Goal: Task Accomplishment & Management: Use online tool/utility

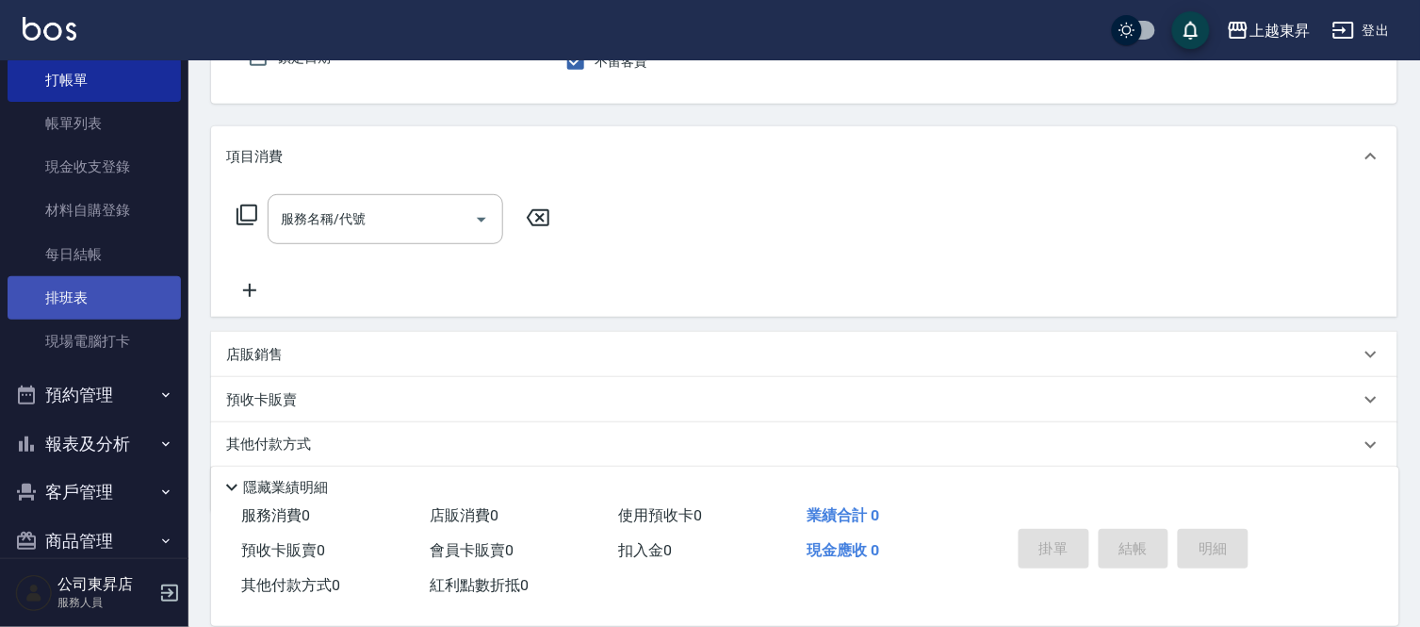
scroll to position [94, 0]
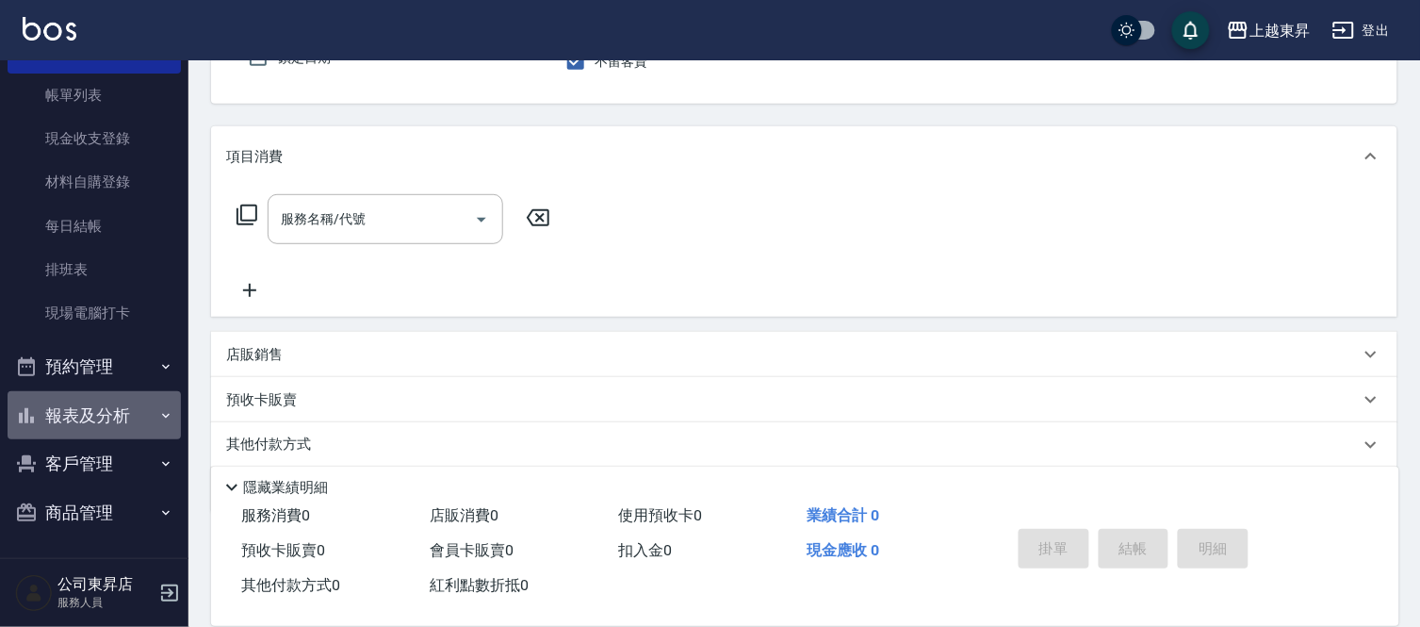
click at [110, 416] on button "報表及分析" at bounding box center [94, 415] width 173 height 49
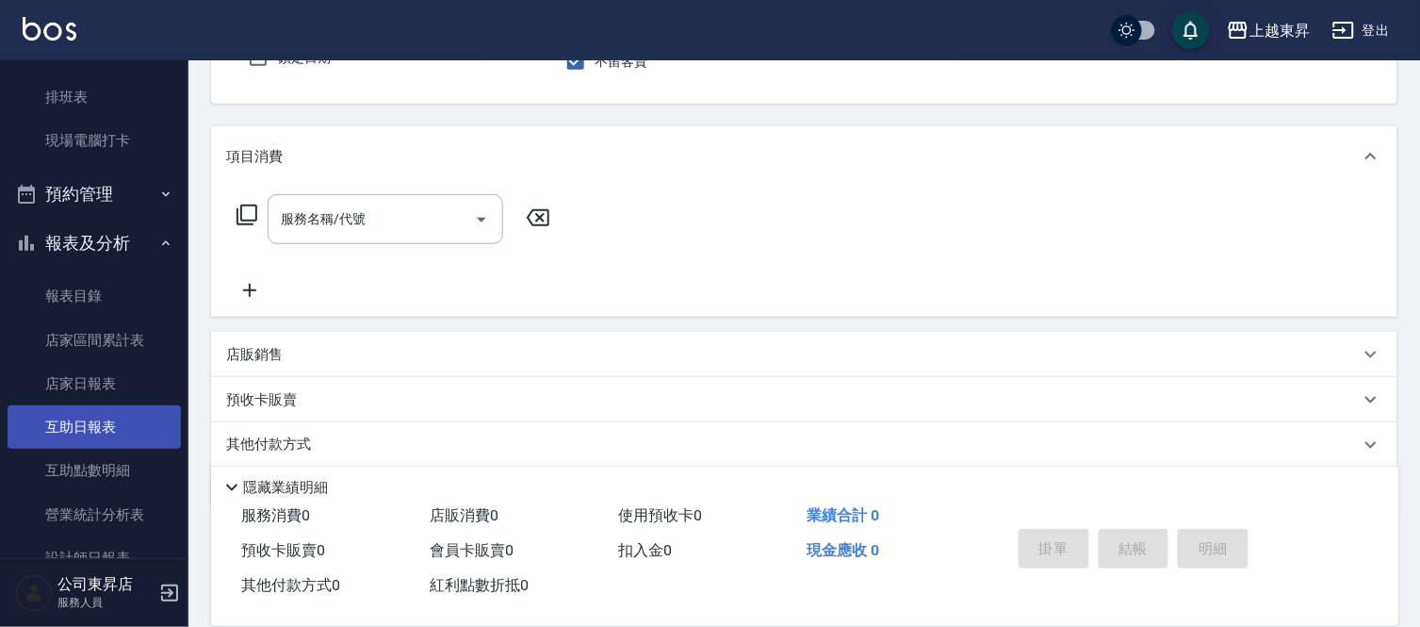
scroll to position [408, 0]
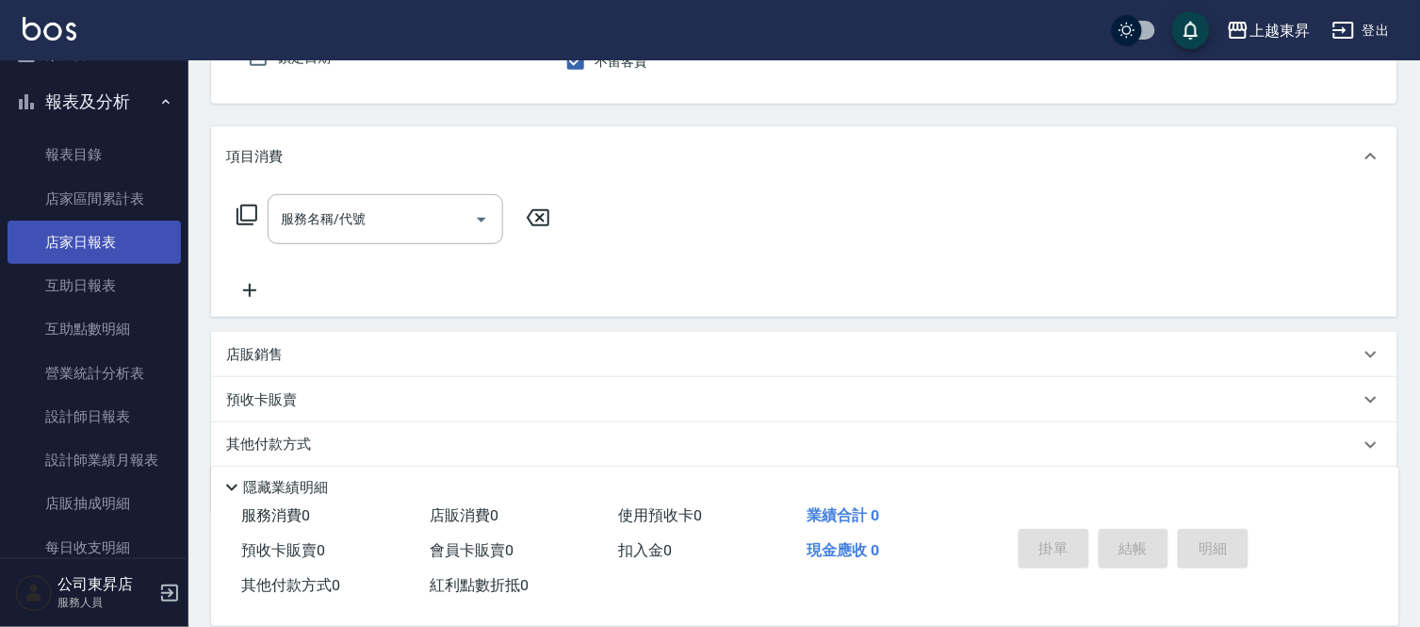
click at [85, 238] on link "店家日報表" at bounding box center [94, 242] width 173 height 43
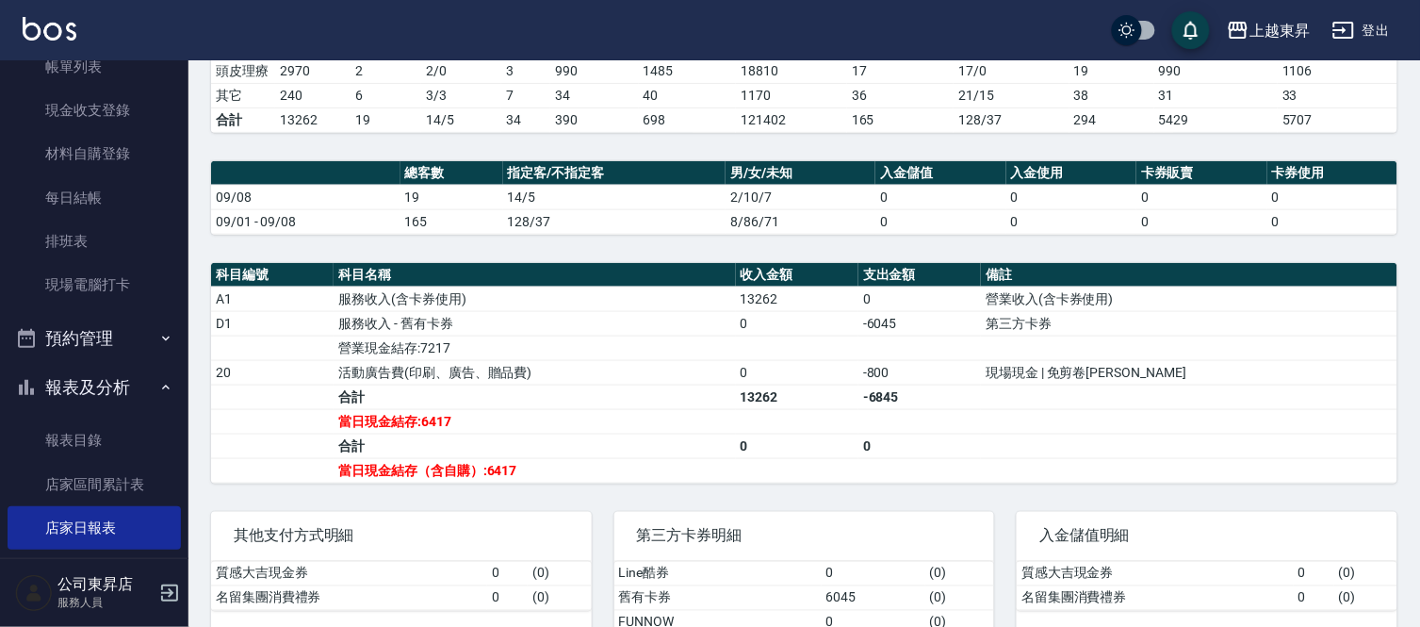
scroll to position [94, 0]
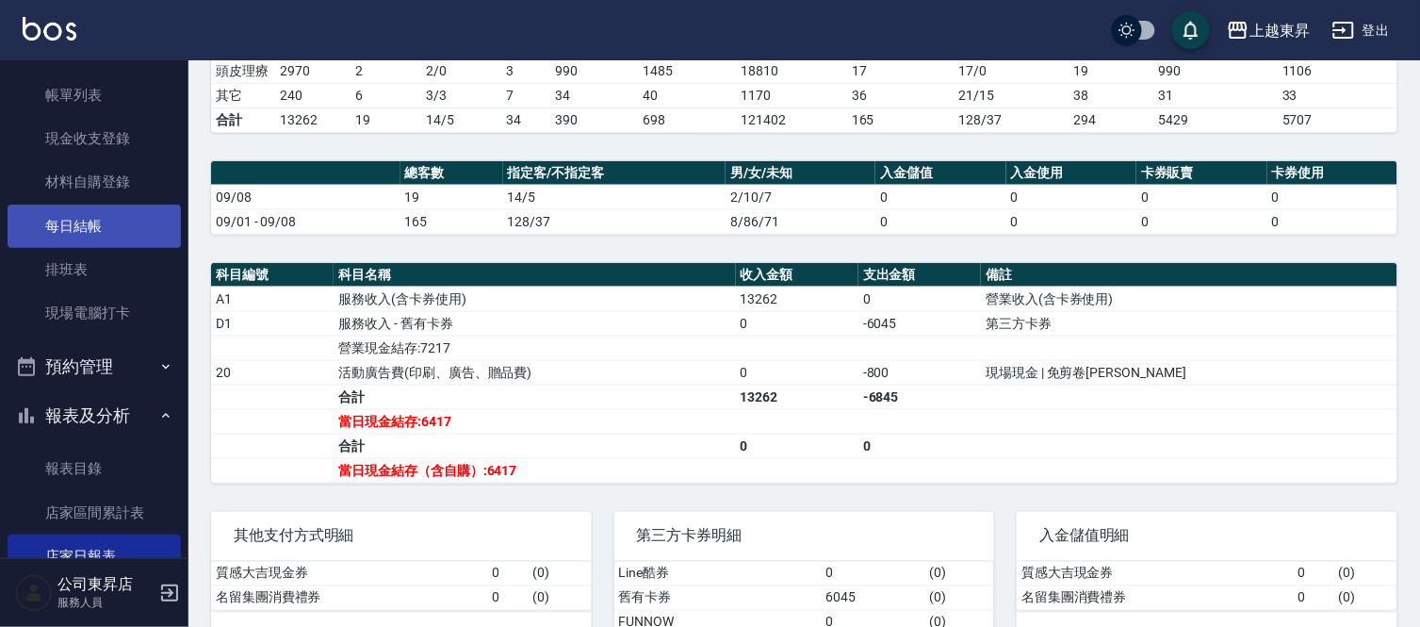
click at [83, 205] on link "每日結帳" at bounding box center [94, 226] width 173 height 43
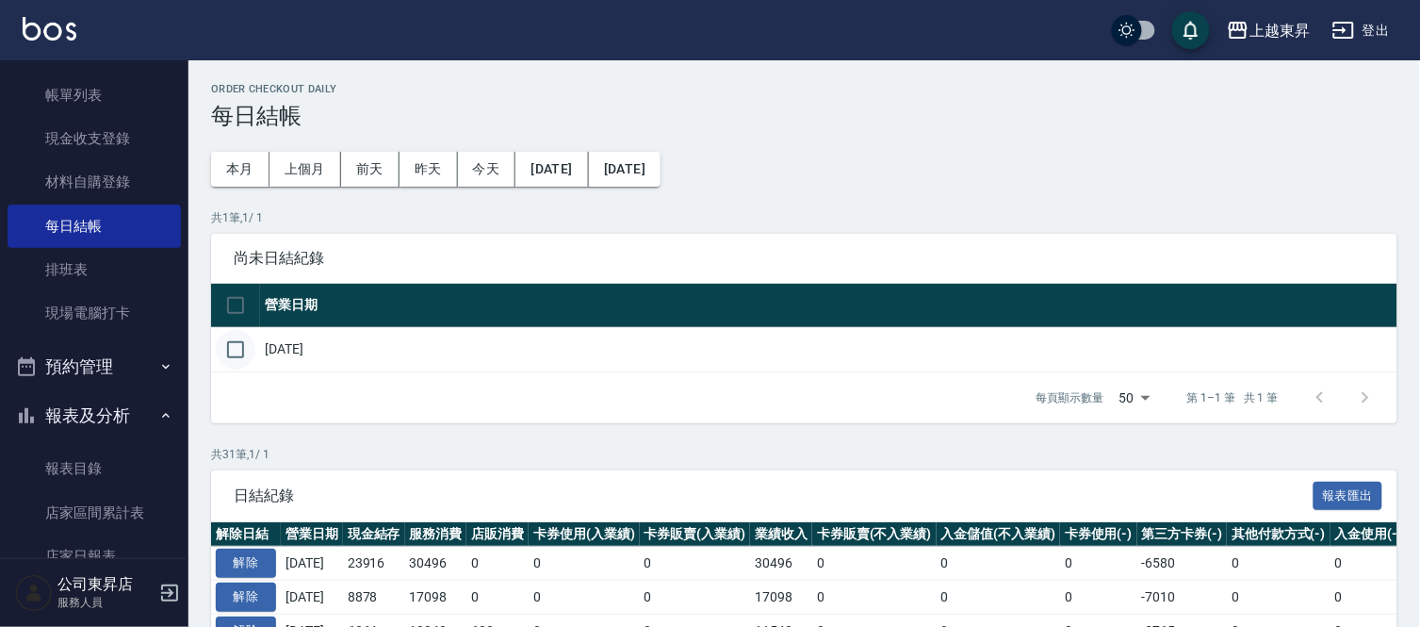
click at [233, 353] on input "checkbox" at bounding box center [236, 350] width 40 height 40
checkbox input "true"
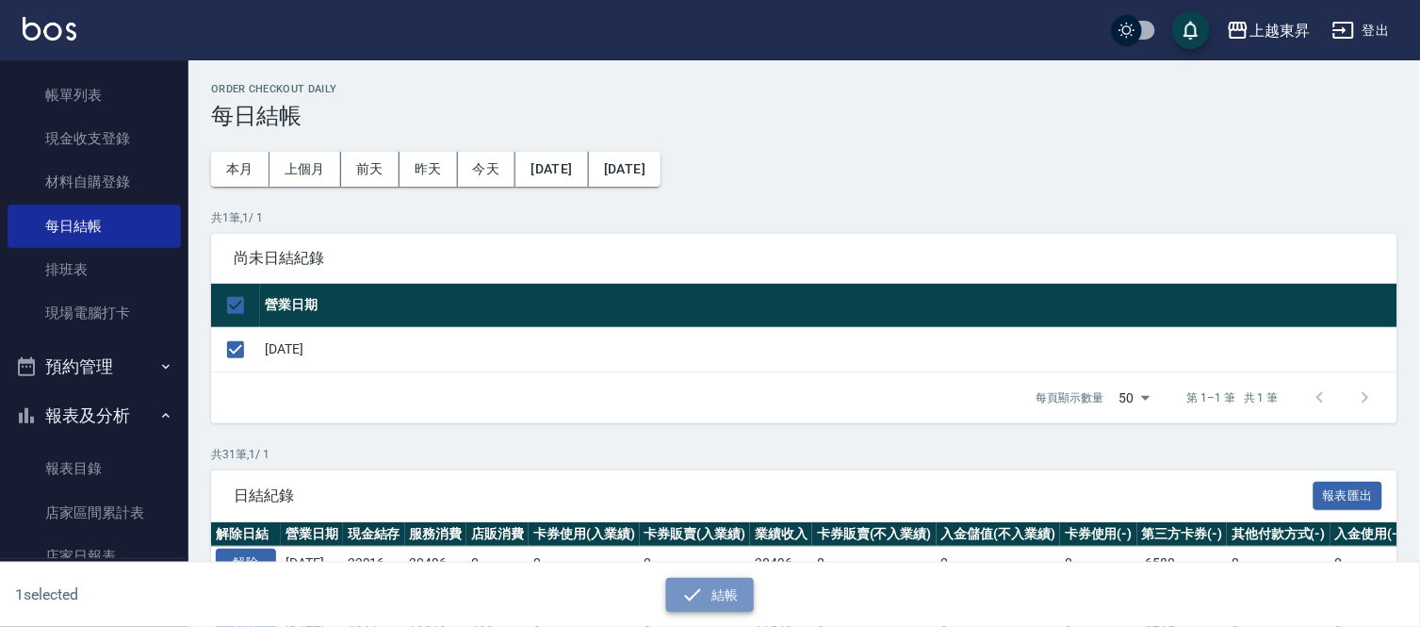
click at [714, 585] on button "結帳" at bounding box center [710, 595] width 88 height 35
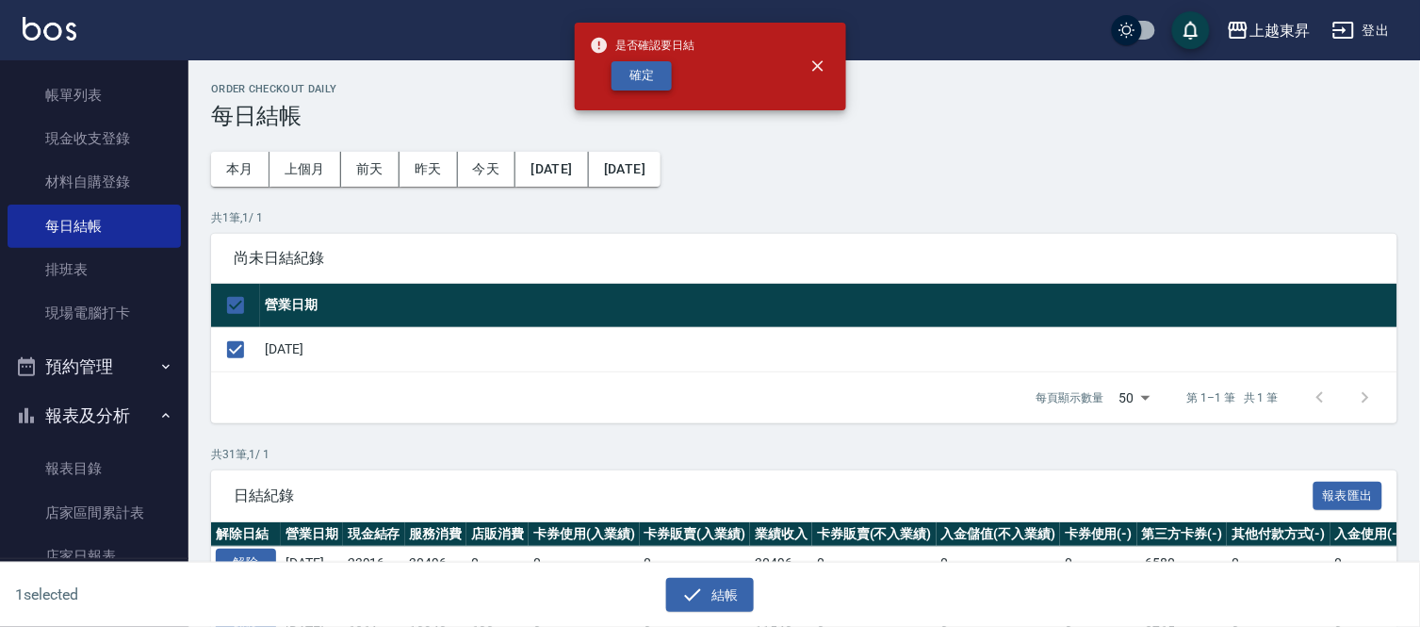
click at [646, 75] on button "確定" at bounding box center [642, 75] width 60 height 29
checkbox input "false"
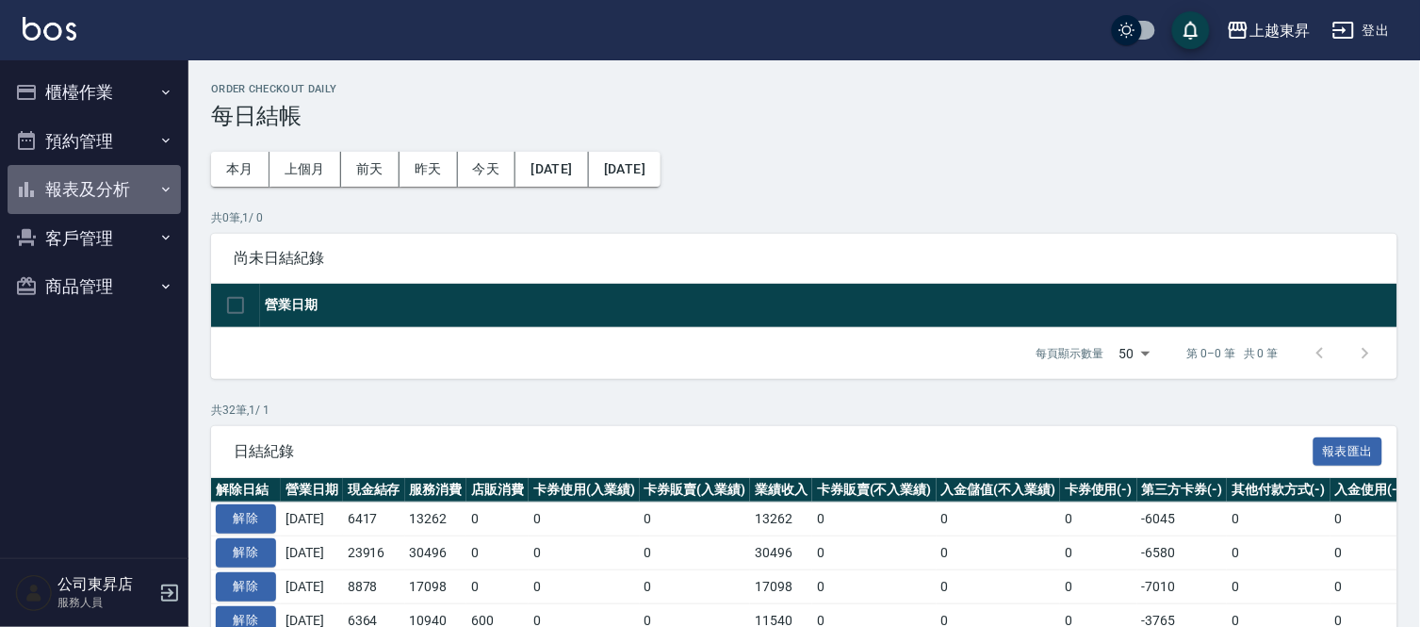
click at [71, 195] on button "報表及分析" at bounding box center [94, 189] width 173 height 49
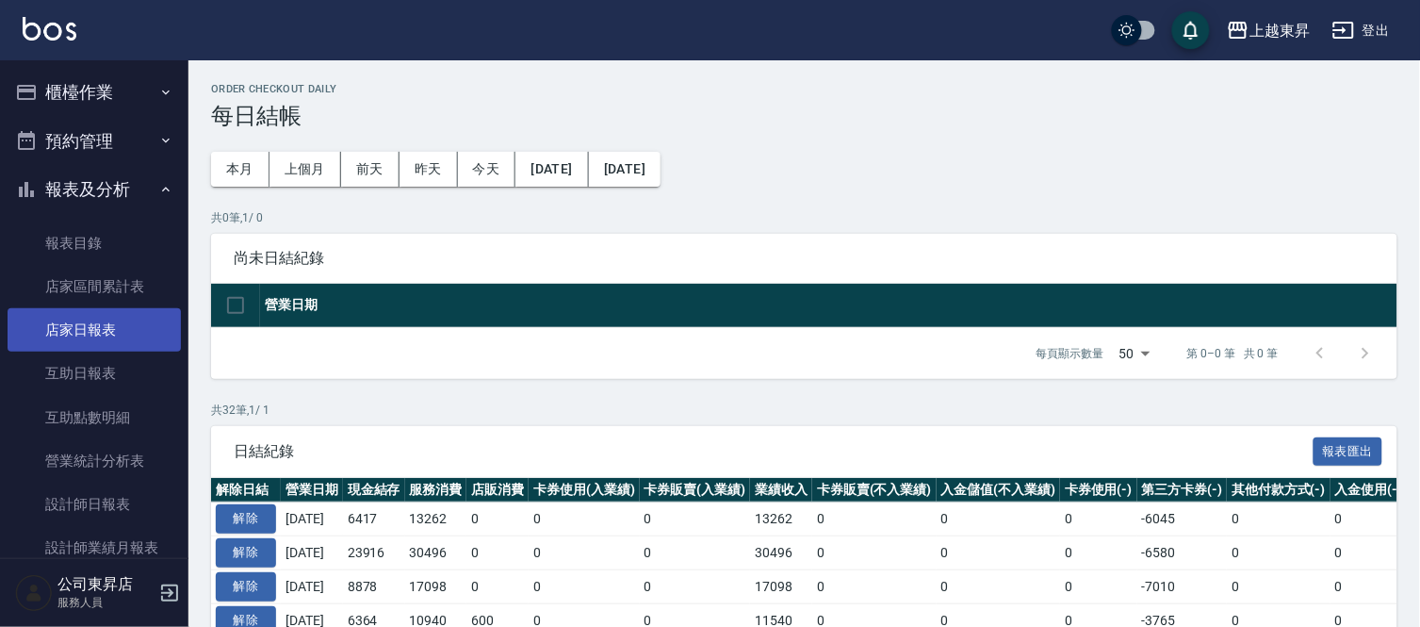
click at [88, 330] on link "店家日報表" at bounding box center [94, 329] width 173 height 43
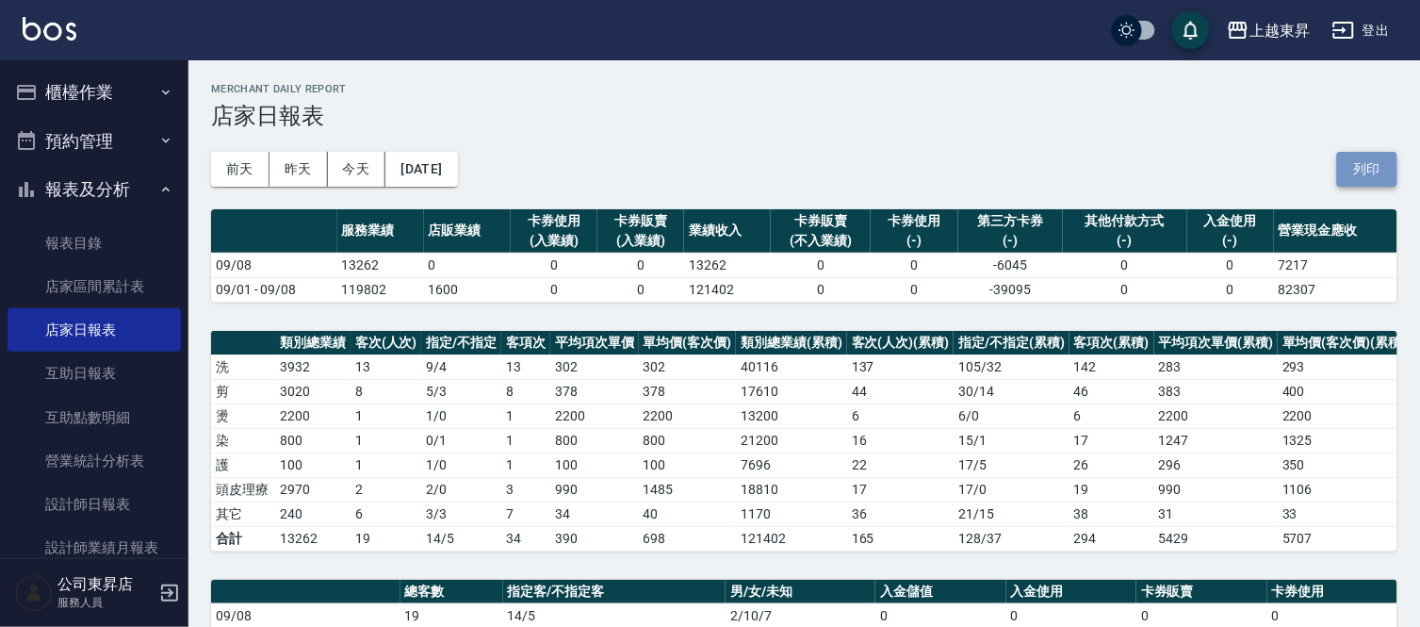
click at [1361, 164] on button "列印" at bounding box center [1367, 169] width 60 height 35
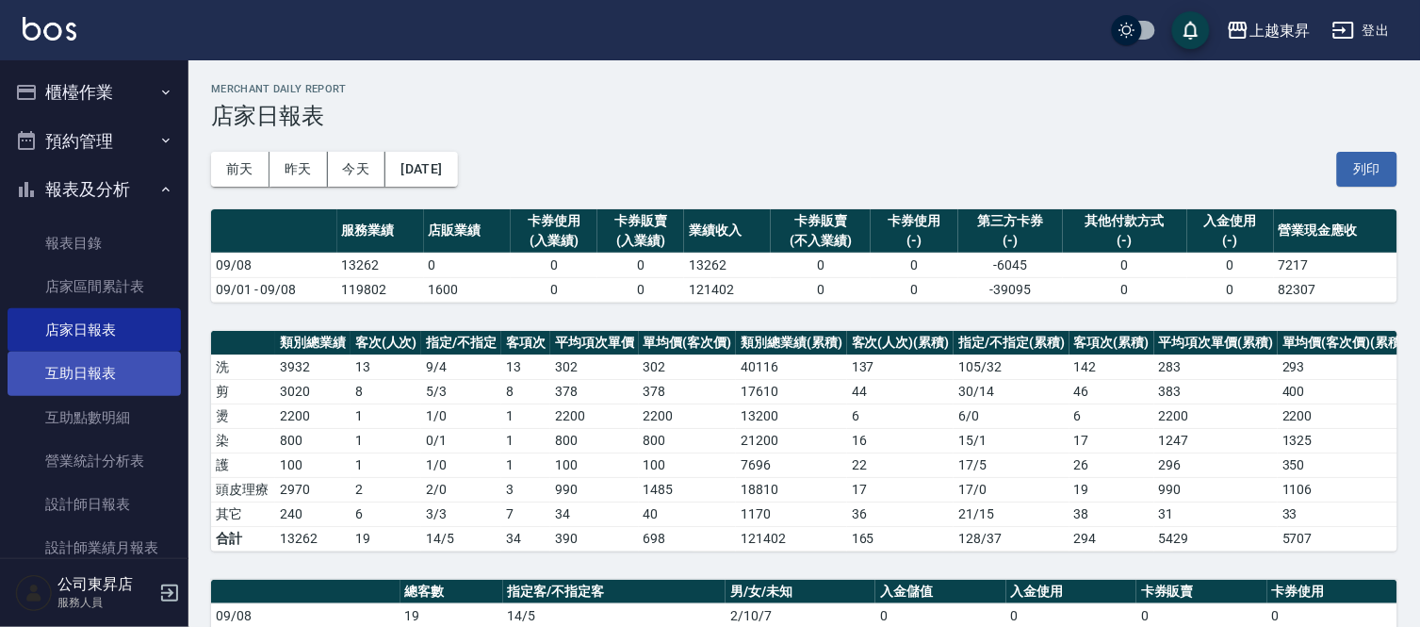
click at [124, 373] on link "互助日報表" at bounding box center [94, 373] width 173 height 43
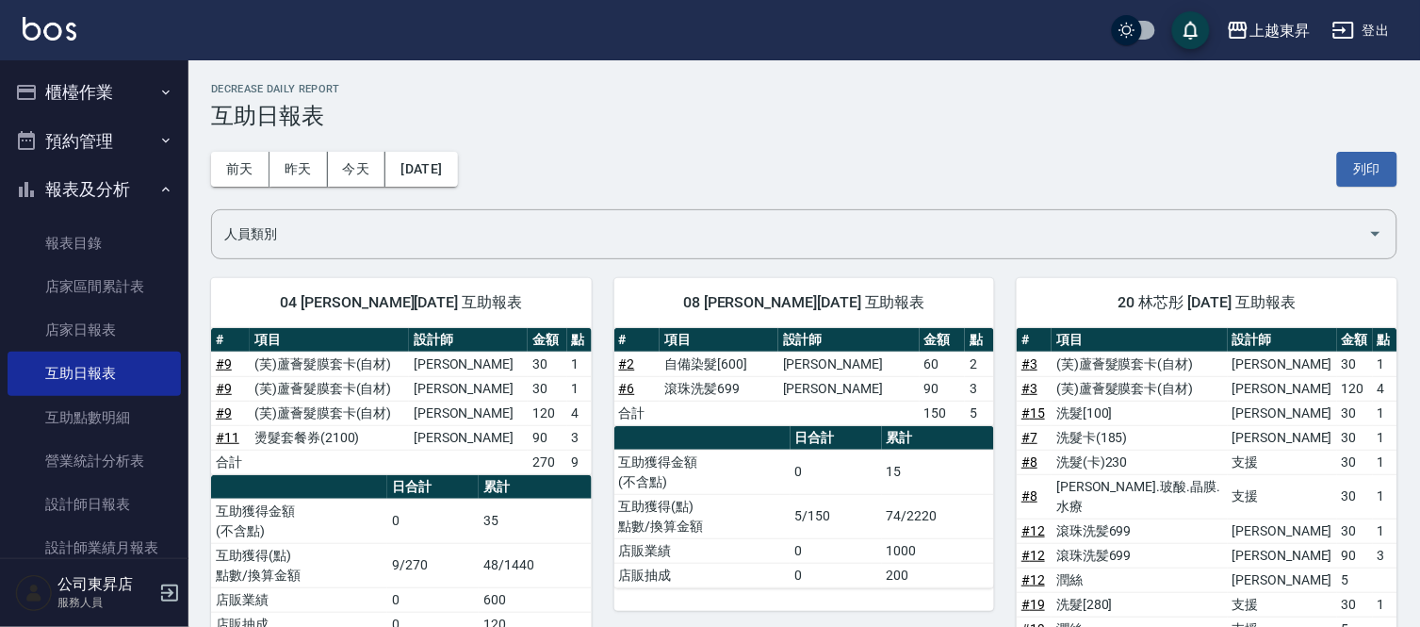
drag, startPoint x: 1374, startPoint y: 167, endPoint x: 1118, endPoint y: 561, distance: 470.0
click at [1374, 167] on button "列印" at bounding box center [1367, 169] width 60 height 35
click at [67, 512] on link "設計師日報表" at bounding box center [94, 504] width 173 height 43
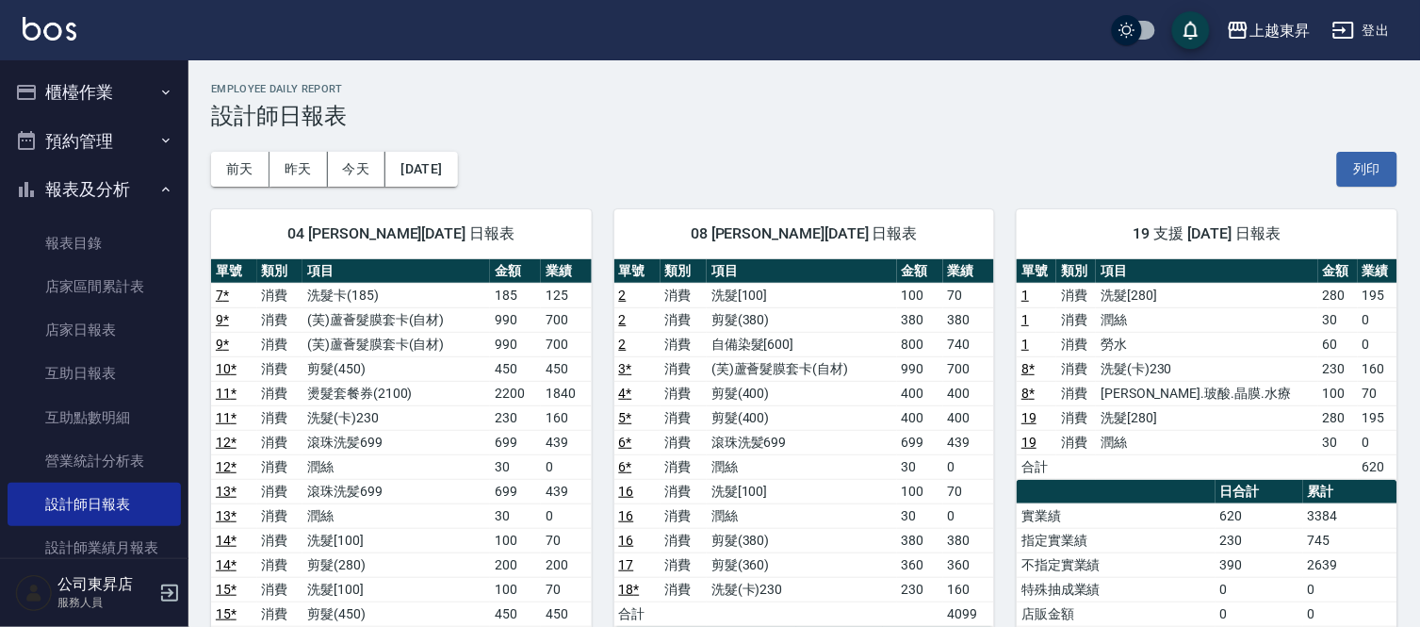
drag, startPoint x: 1384, startPoint y: 168, endPoint x: 1113, endPoint y: 557, distance: 474.0
click at [1369, 183] on button "列印" at bounding box center [1367, 169] width 60 height 35
